Goal: Task Accomplishment & Management: Use online tool/utility

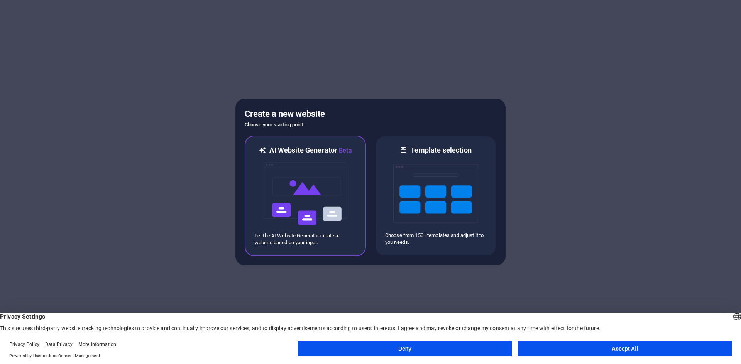
click at [310, 161] on img at bounding box center [305, 193] width 85 height 77
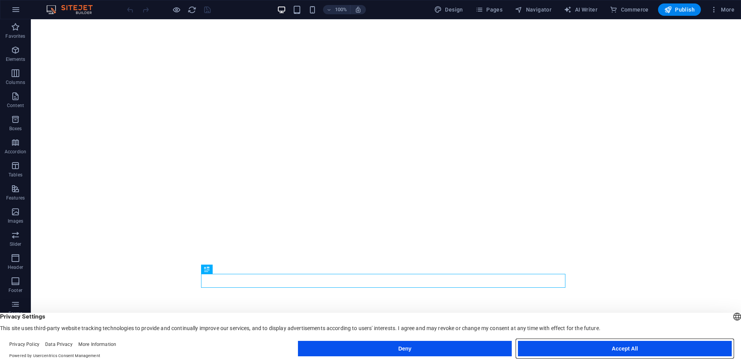
click at [624, 348] on button "Accept All" at bounding box center [625, 348] width 214 height 15
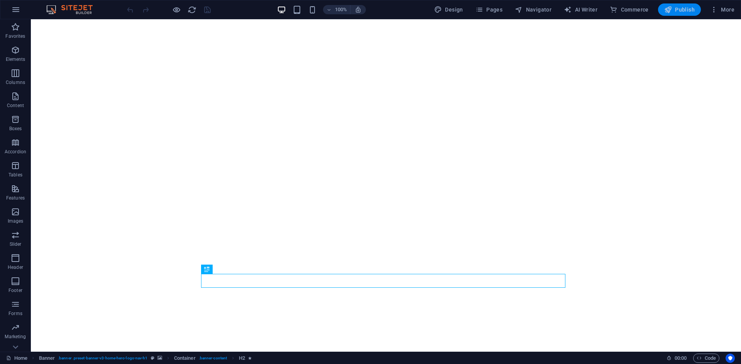
click at [681, 13] on span "Publish" at bounding box center [679, 10] width 30 height 8
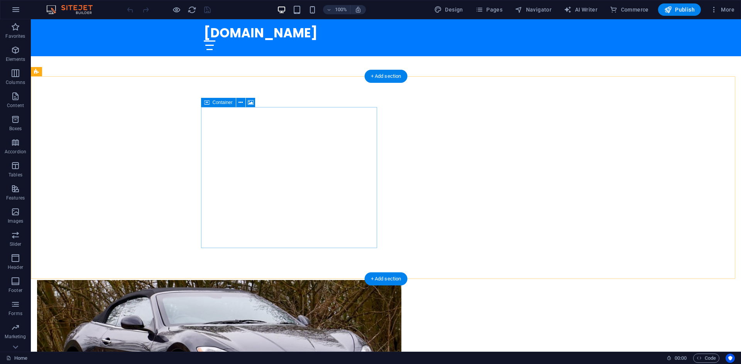
scroll to position [309, 0]
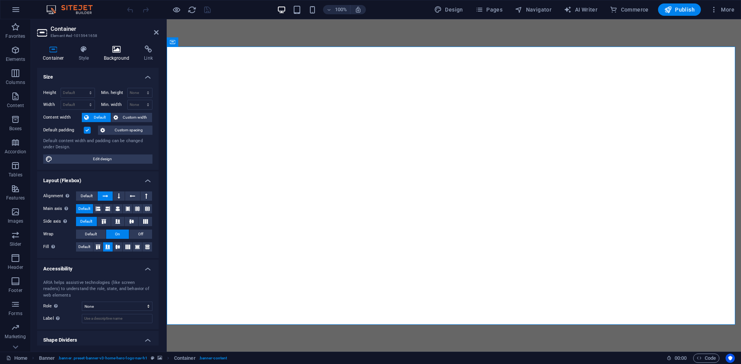
click at [114, 52] on icon at bounding box center [116, 50] width 37 height 8
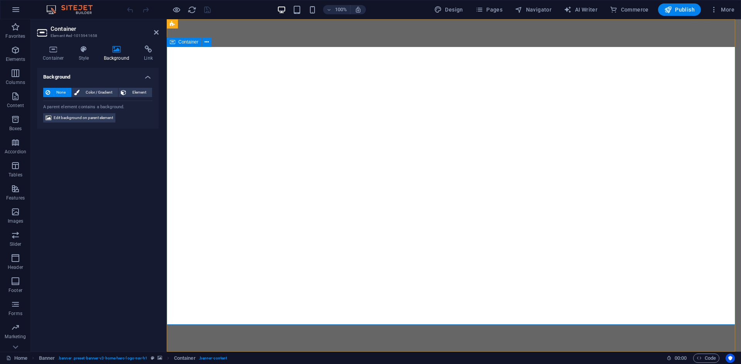
click at [192, 43] on span "Container" at bounding box center [188, 42] width 20 height 5
click at [205, 41] on icon at bounding box center [206, 42] width 4 height 8
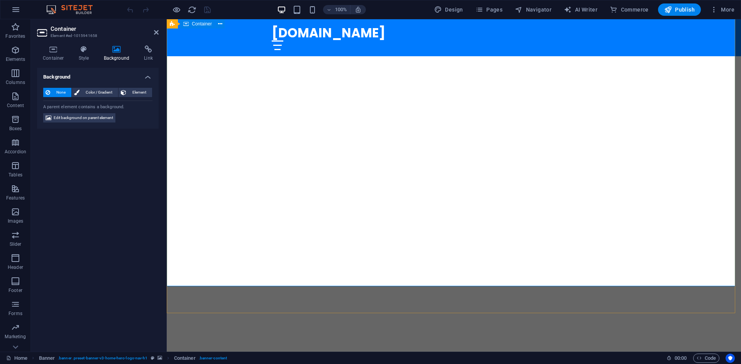
scroll to position [39, 0]
click at [265, 314] on div "Rent a Car in [GEOGRAPHIC_DATA] — Fast, Affordable & Reliable" at bounding box center [454, 368] width 574 height 109
click at [452, 314] on div "Rent a Car in [GEOGRAPHIC_DATA] — Fast, Affordable & Reliable" at bounding box center [454, 368] width 574 height 109
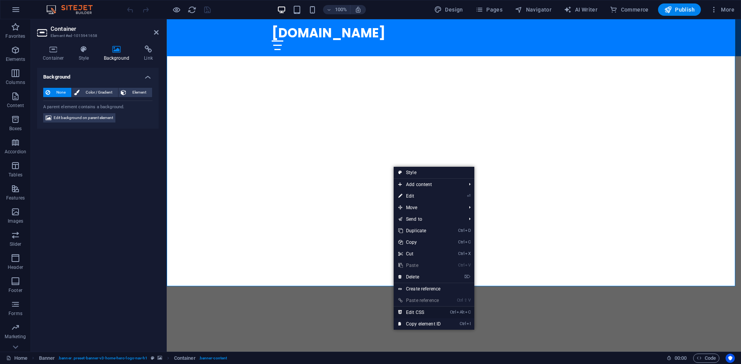
click at [426, 315] on link "Ctrl Alt C Edit CSS" at bounding box center [419, 313] width 52 height 12
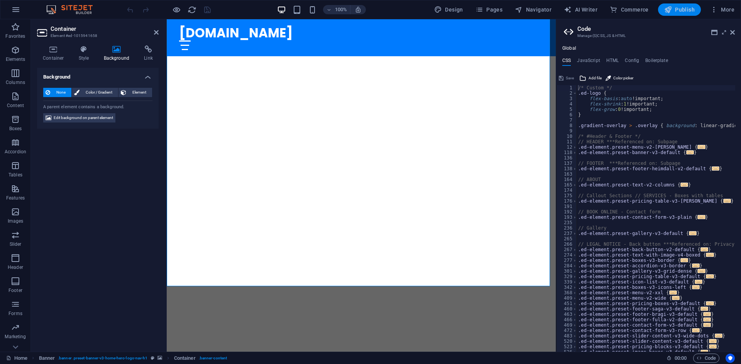
click at [687, 11] on span "Publish" at bounding box center [679, 10] width 30 height 8
